Goal: Find specific page/section: Find specific page/section

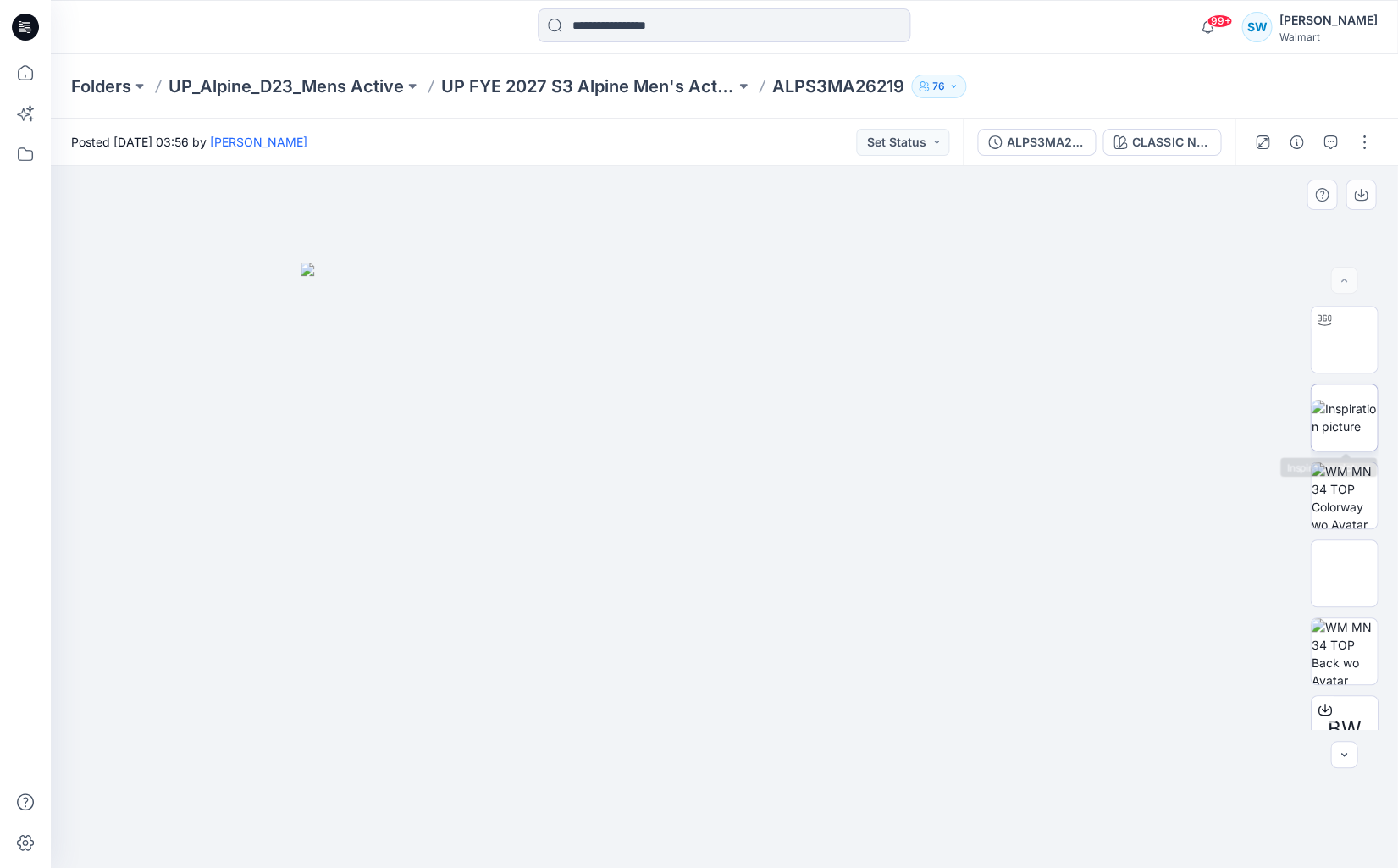
click at [1350, 422] on img at bounding box center [1344, 417] width 66 height 36
click at [1342, 755] on icon "button" at bounding box center [1344, 754] width 6 height 4
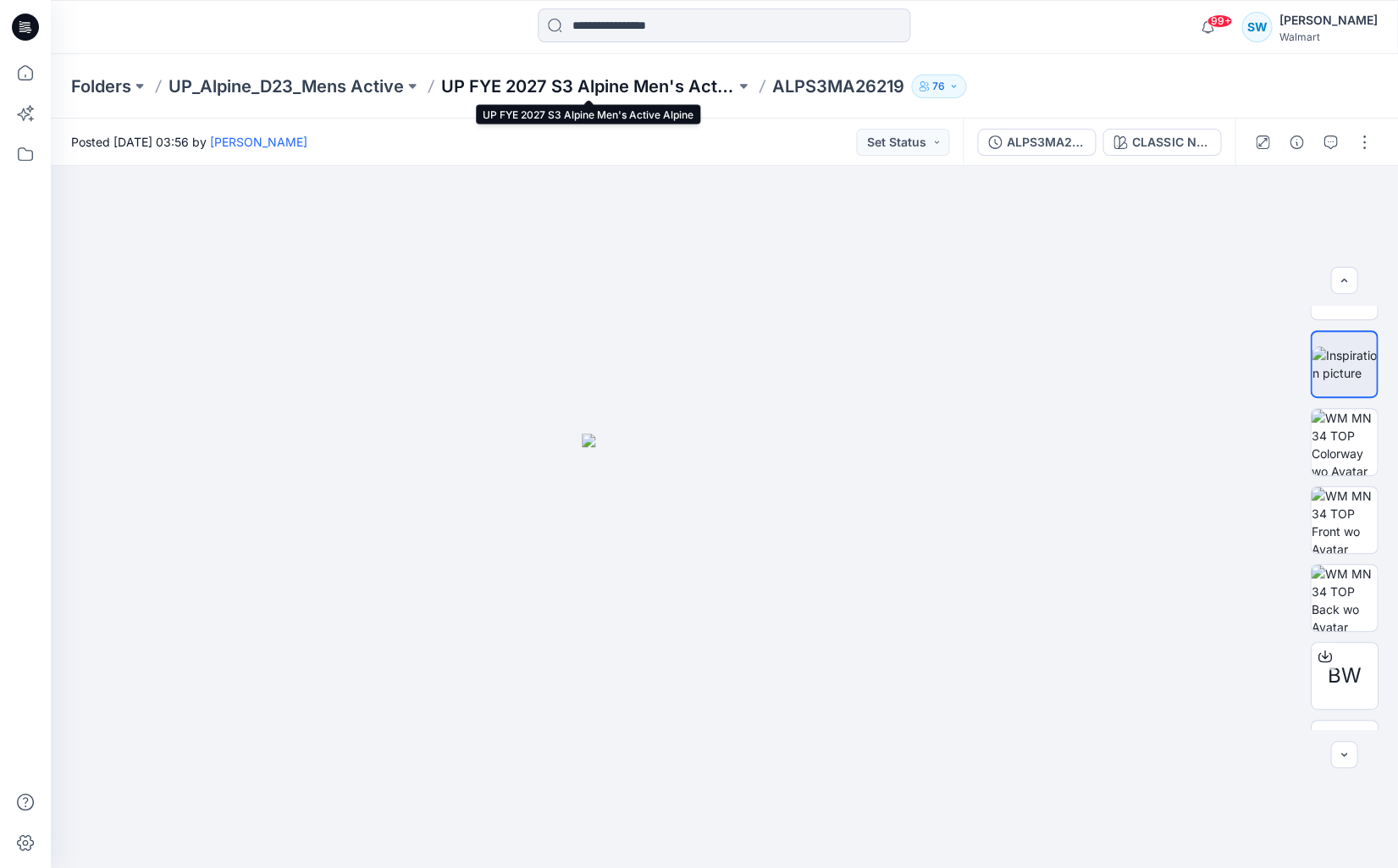
click at [647, 89] on p "UP FYE 2027 S3 Alpine Men's Active Alpine" at bounding box center [588, 85] width 293 height 23
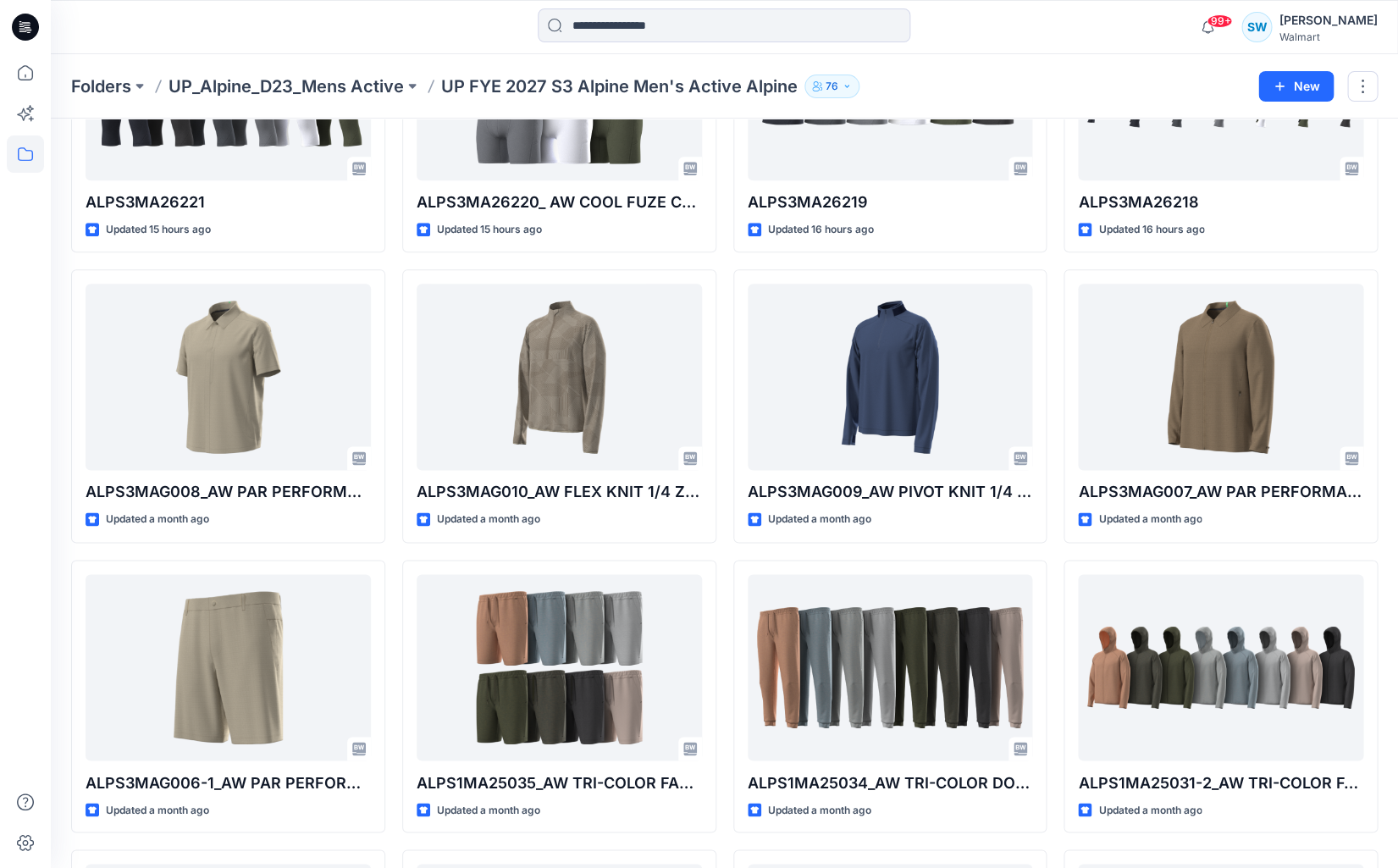
scroll to position [522, 0]
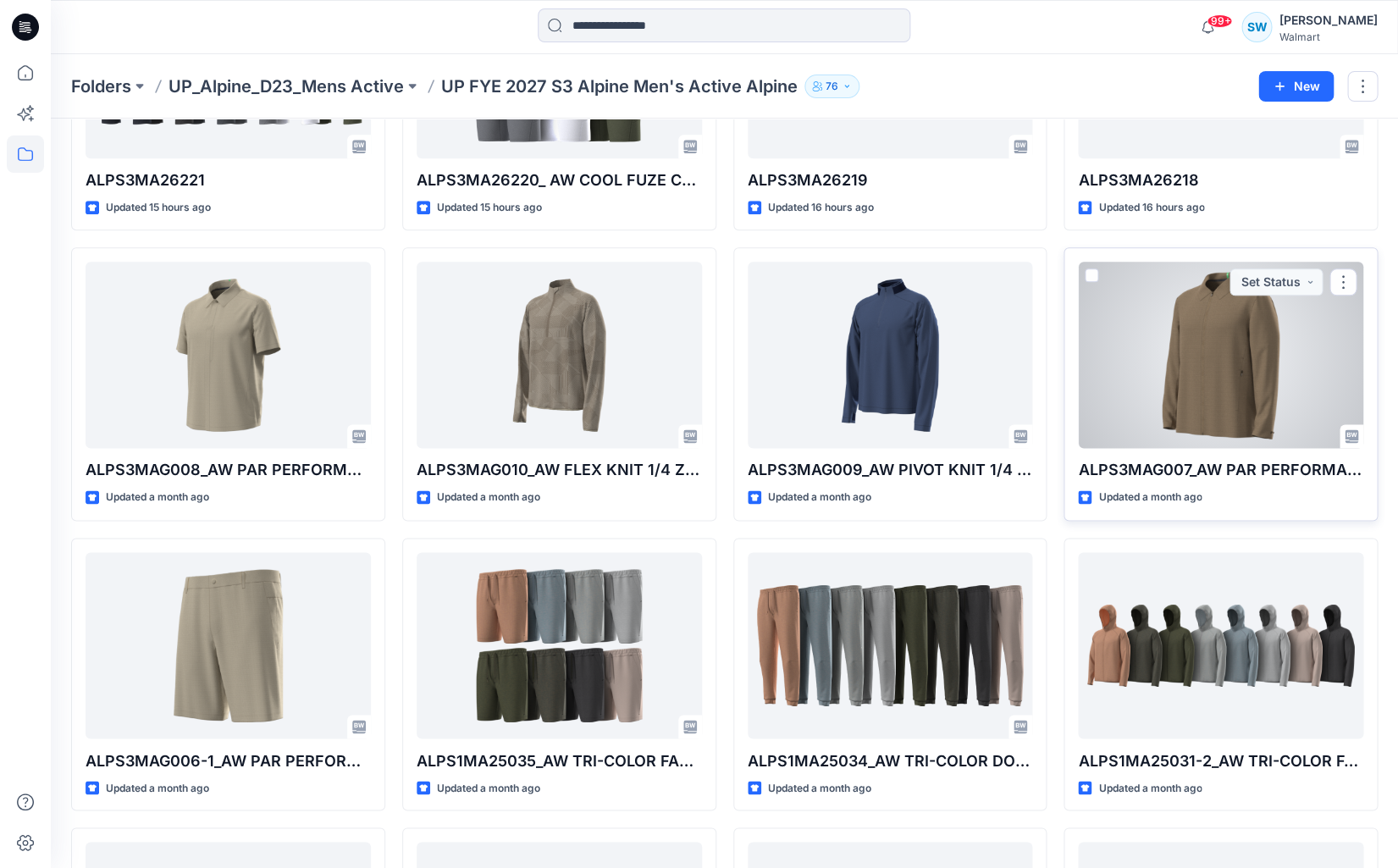
click at [1140, 321] on div at bounding box center [1221, 354] width 285 height 187
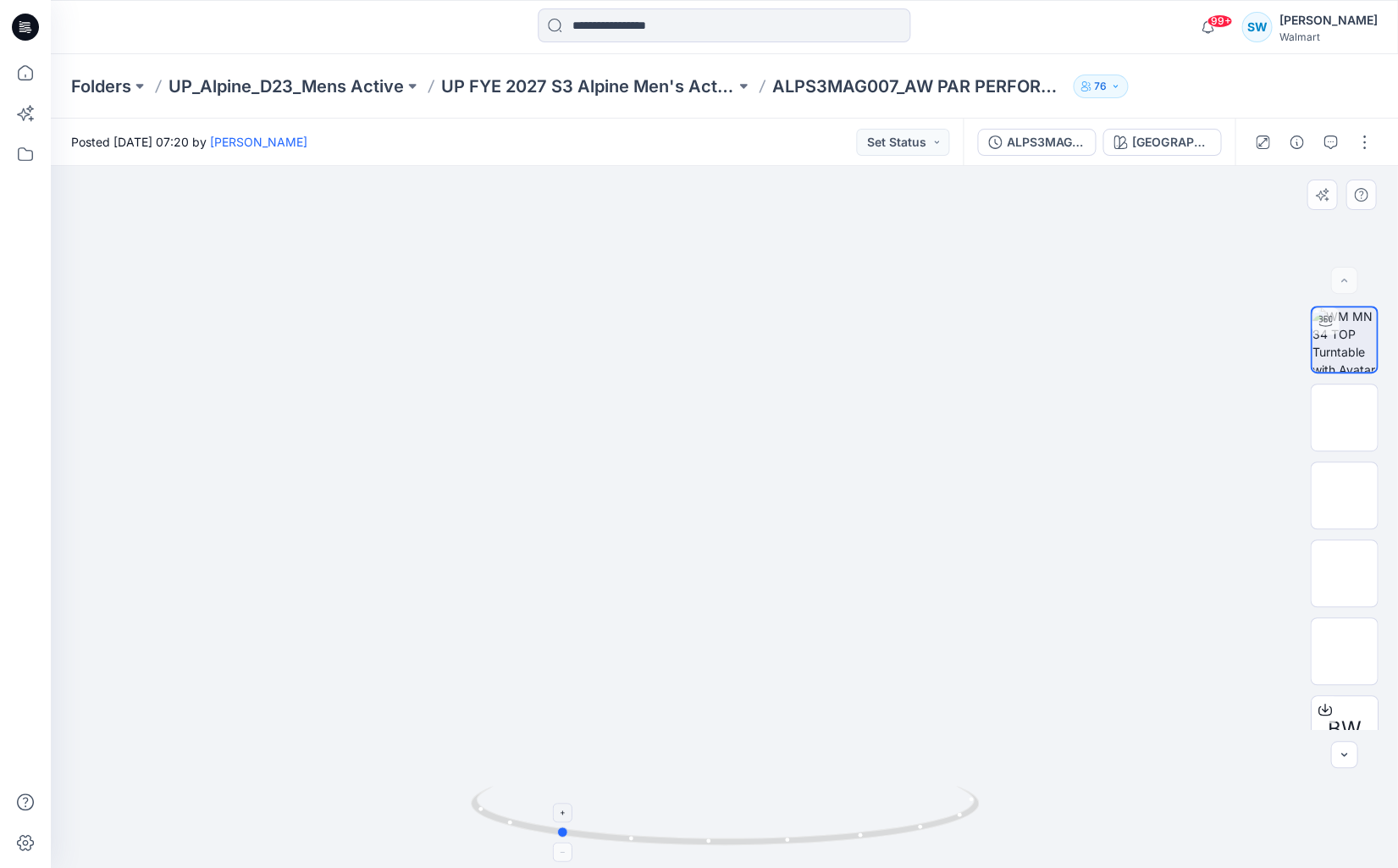
drag, startPoint x: 958, startPoint y: 813, endPoint x: 790, endPoint y: 844, distance: 170.8
click at [790, 844] on icon at bounding box center [727, 817] width 513 height 64
drag, startPoint x: 867, startPoint y: 832, endPoint x: 801, endPoint y: 833, distance: 66.0
click at [789, 836] on icon at bounding box center [727, 817] width 513 height 64
drag, startPoint x: 926, startPoint y: 819, endPoint x: 865, endPoint y: 827, distance: 61.5
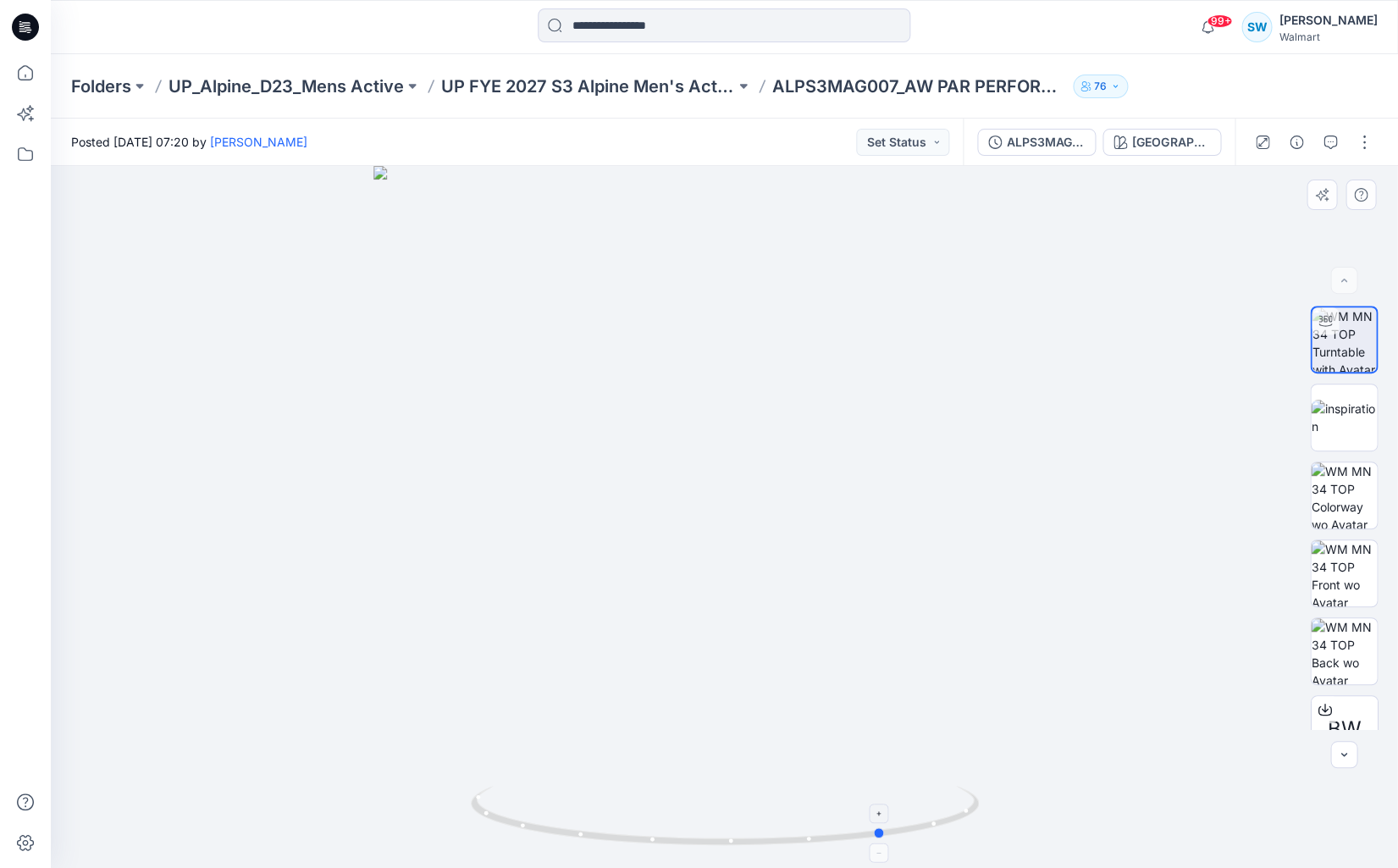
click at [822, 830] on icon at bounding box center [727, 817] width 513 height 64
drag, startPoint x: 924, startPoint y: 821, endPoint x: 789, endPoint y: 835, distance: 135.7
click at [789, 835] on icon at bounding box center [727, 817] width 513 height 64
click at [1347, 565] on img at bounding box center [1344, 573] width 66 height 66
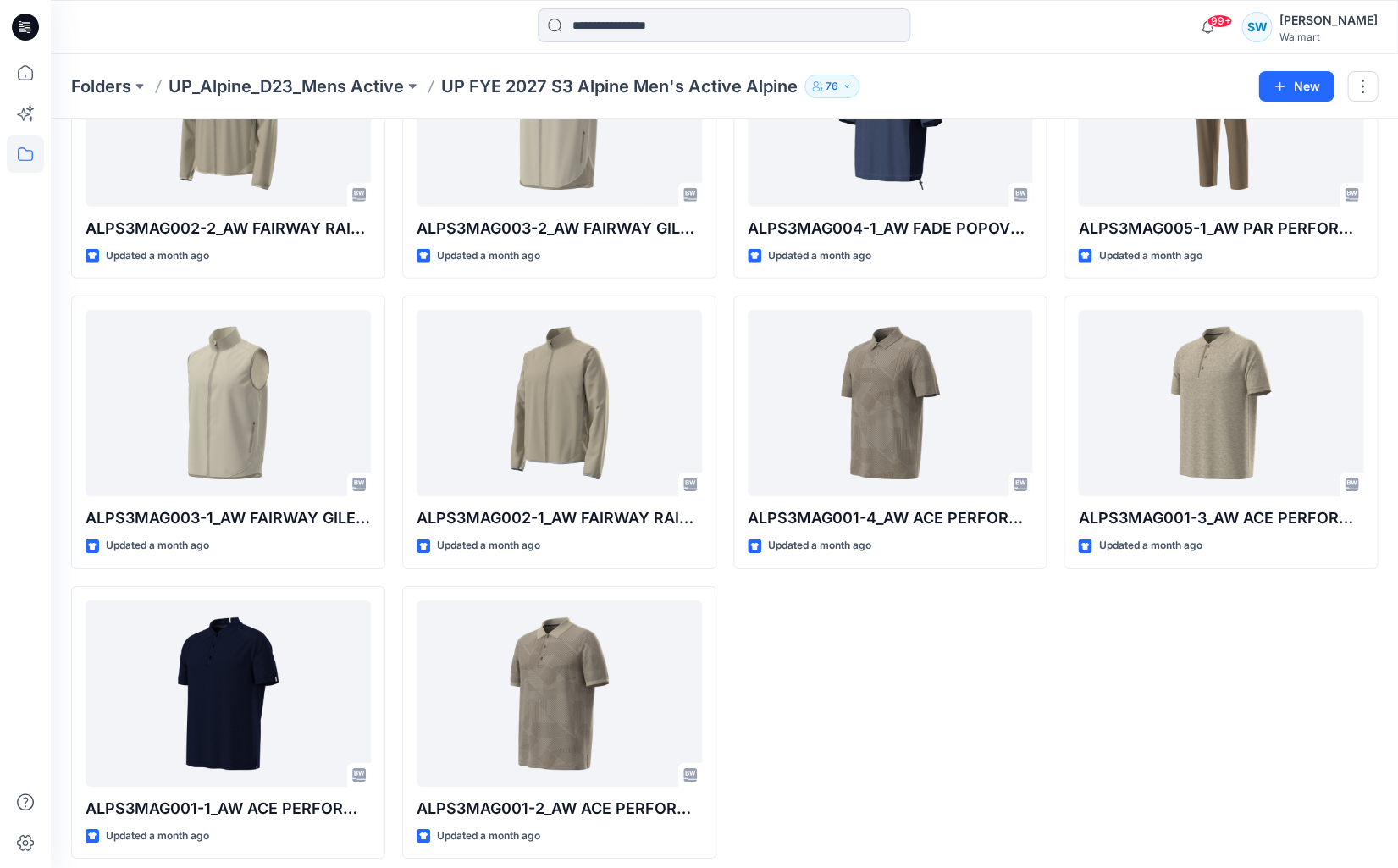
scroll to position [1634, 0]
